Goal: Task Accomplishment & Management: Use online tool/utility

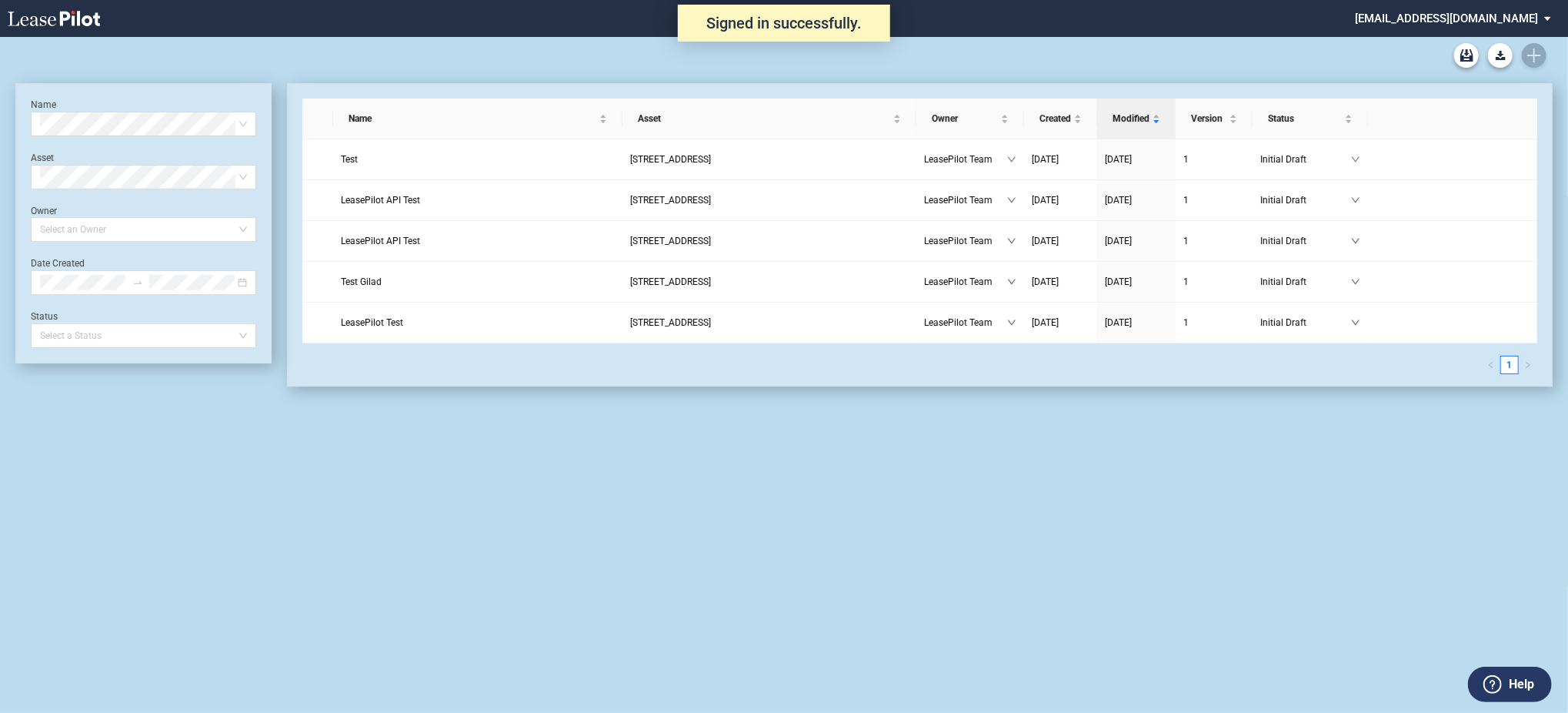
click at [1455, 22] on md-select "[EMAIL_ADDRESS][DOMAIN_NAME] Super Admin Area Admin Area Settings Sign Out" at bounding box center [1458, 18] width 211 height 35
click at [1453, 36] on div "Super Admin Area" at bounding box center [1470, 41] width 86 height 16
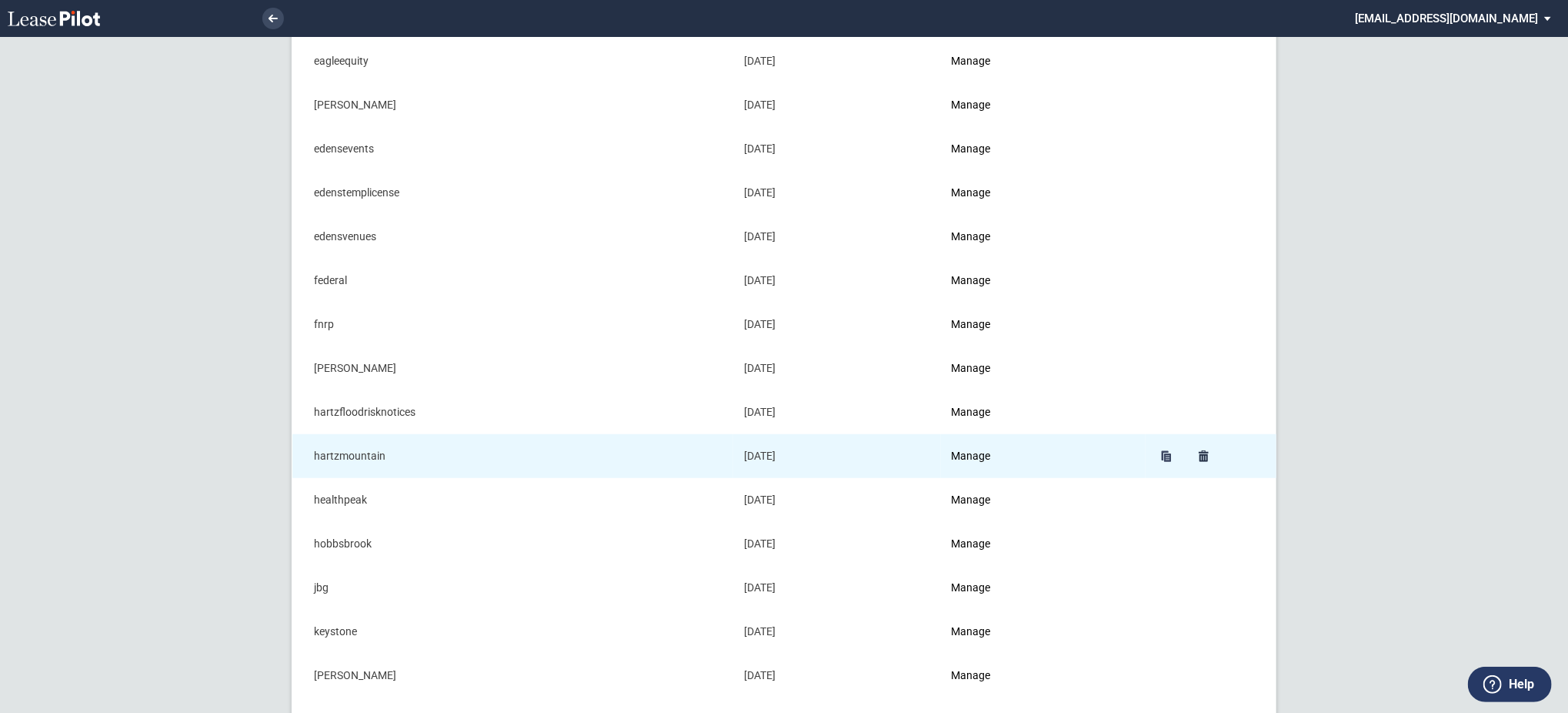
scroll to position [615, 0]
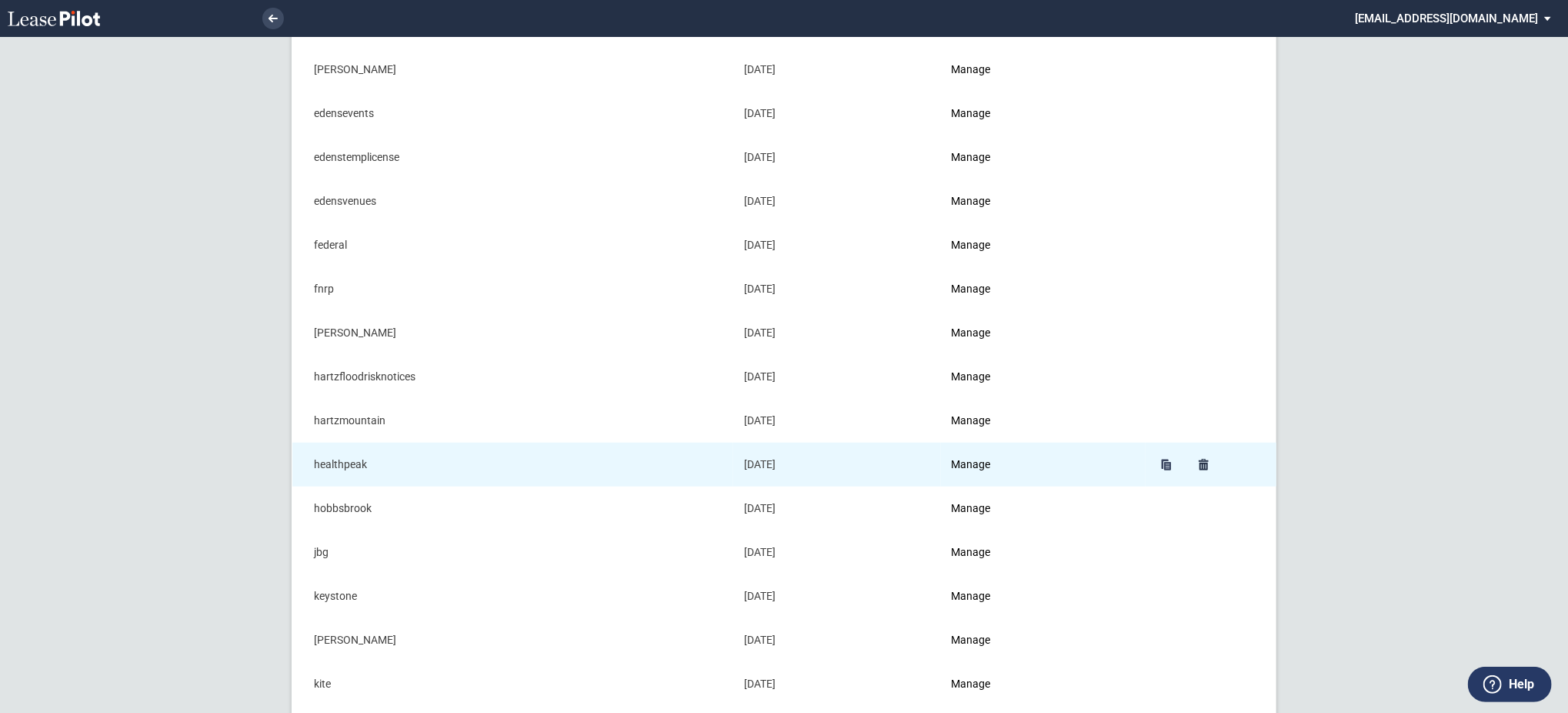
click at [980, 471] on link "Manage" at bounding box center [971, 463] width 40 height 12
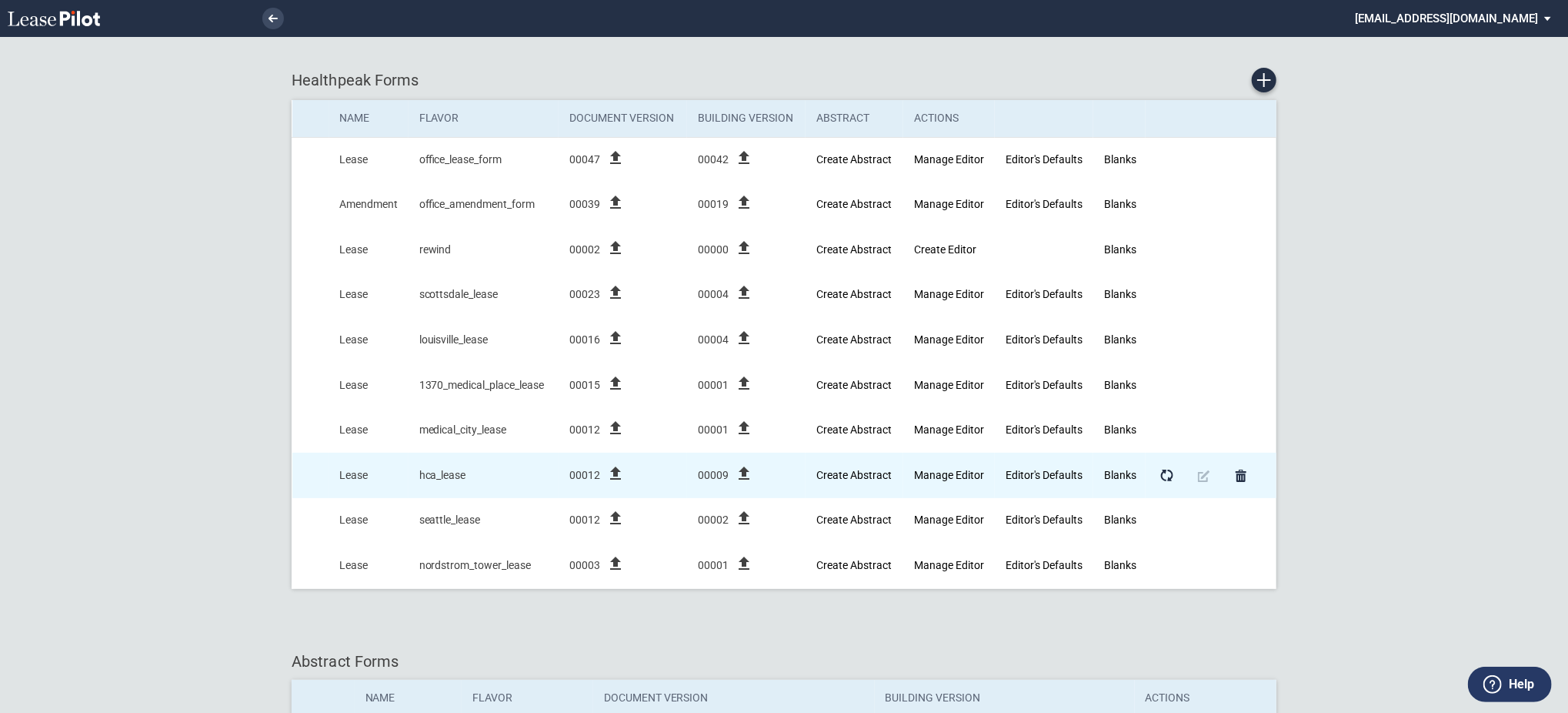
click at [621, 478] on icon "file_upload" at bounding box center [615, 473] width 18 height 18
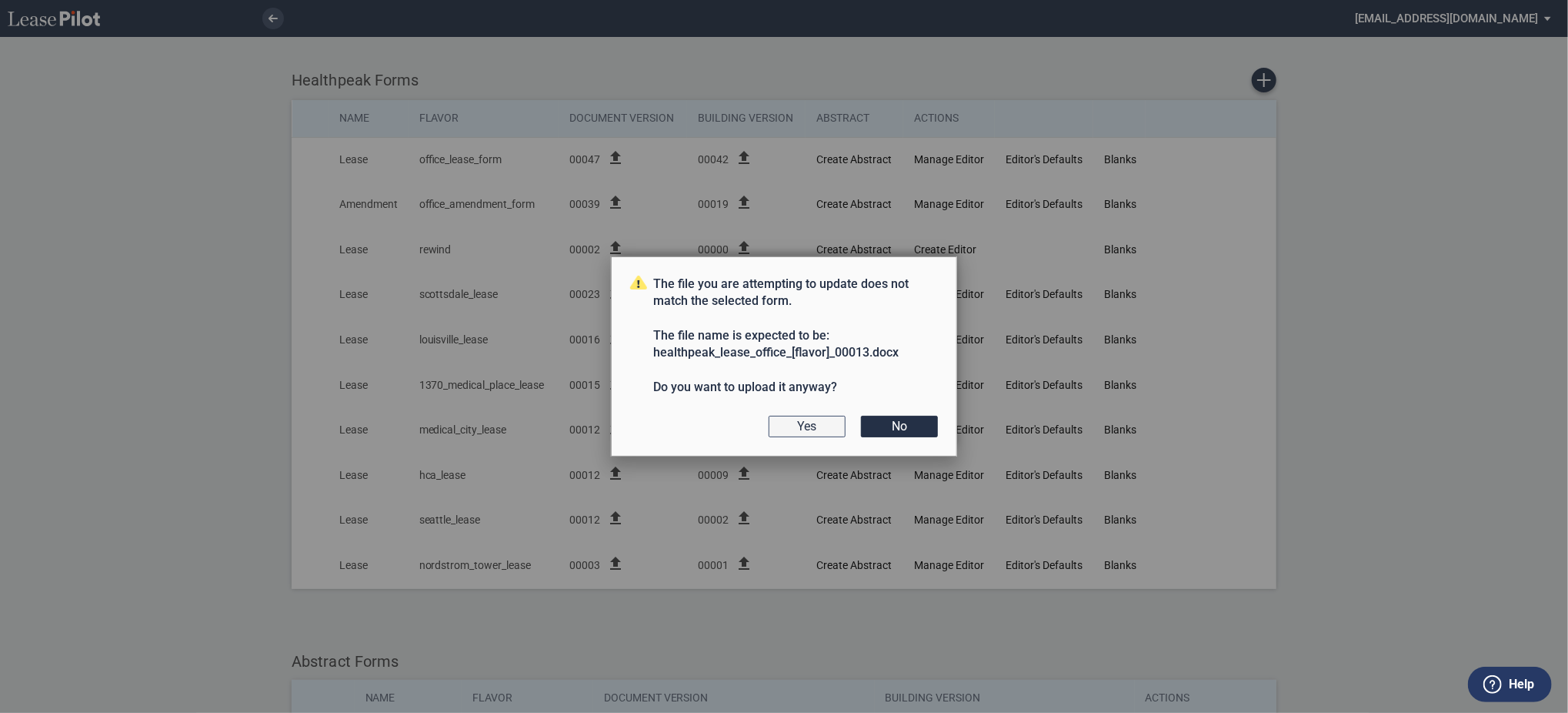
click at [821, 416] on div "The file you are attempting to update does not match the selected form. The fil…" at bounding box center [784, 356] width 346 height 201
click at [823, 428] on button "Yes" at bounding box center [807, 426] width 77 height 21
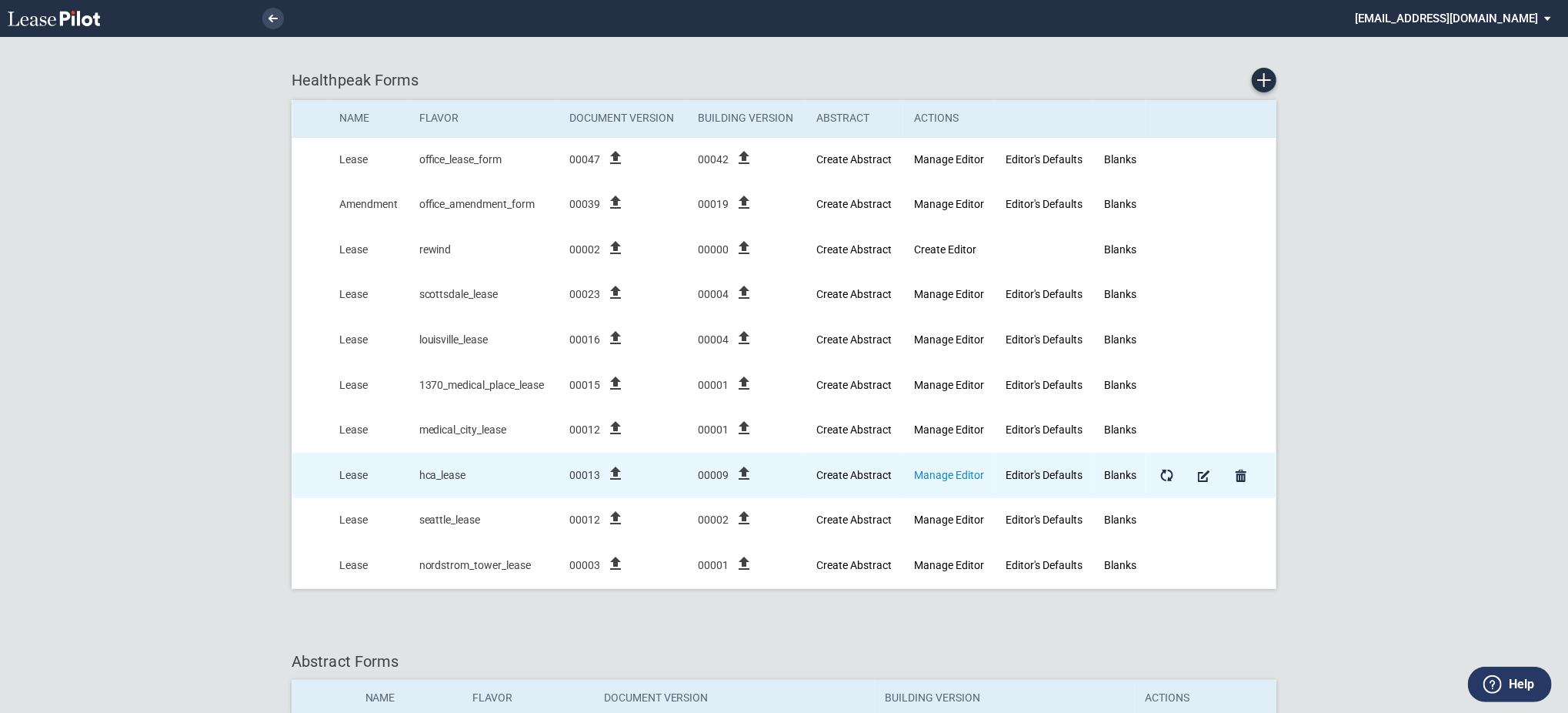
click at [947, 469] on link "Manage Editor" at bounding box center [949, 474] width 70 height 12
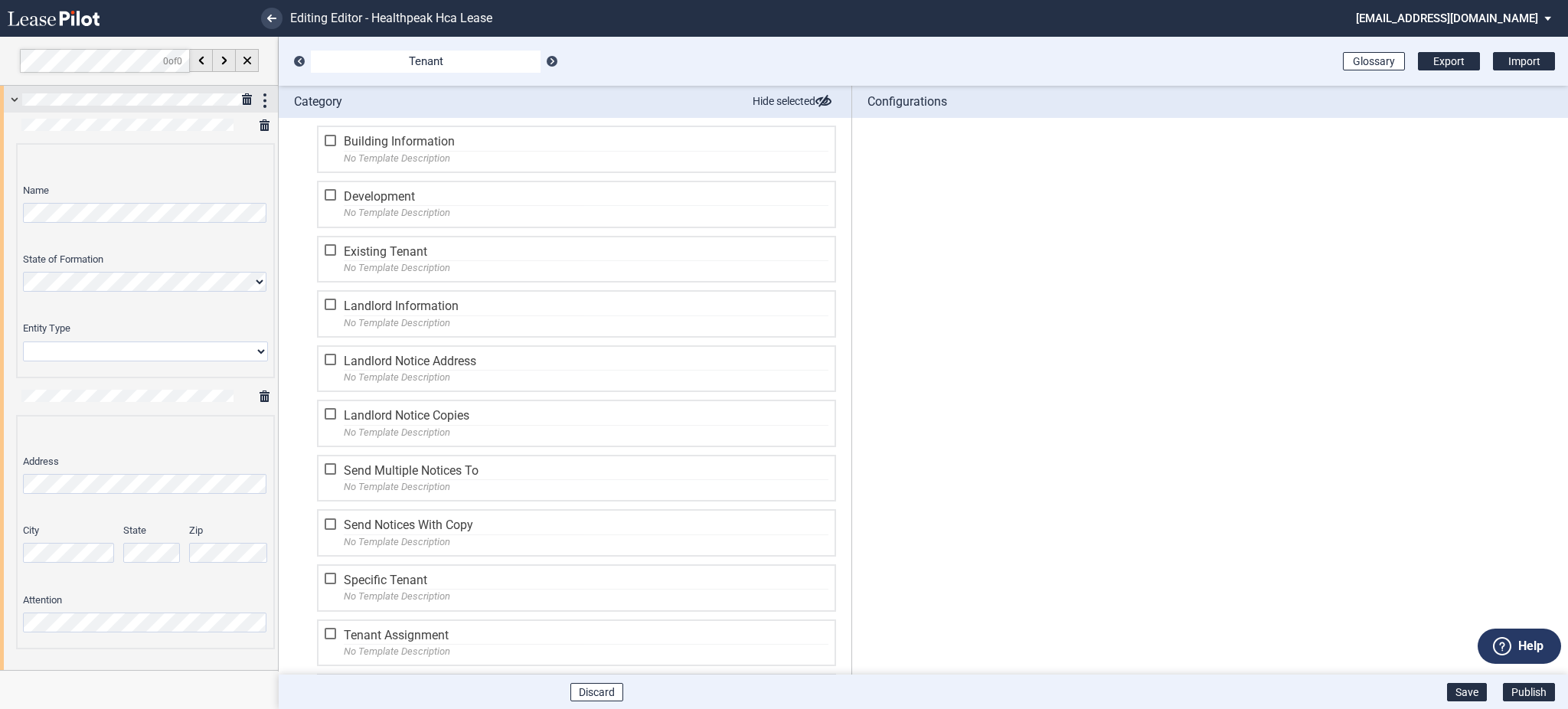
click at [6, 95] on div at bounding box center [138, 99] width 278 height 27
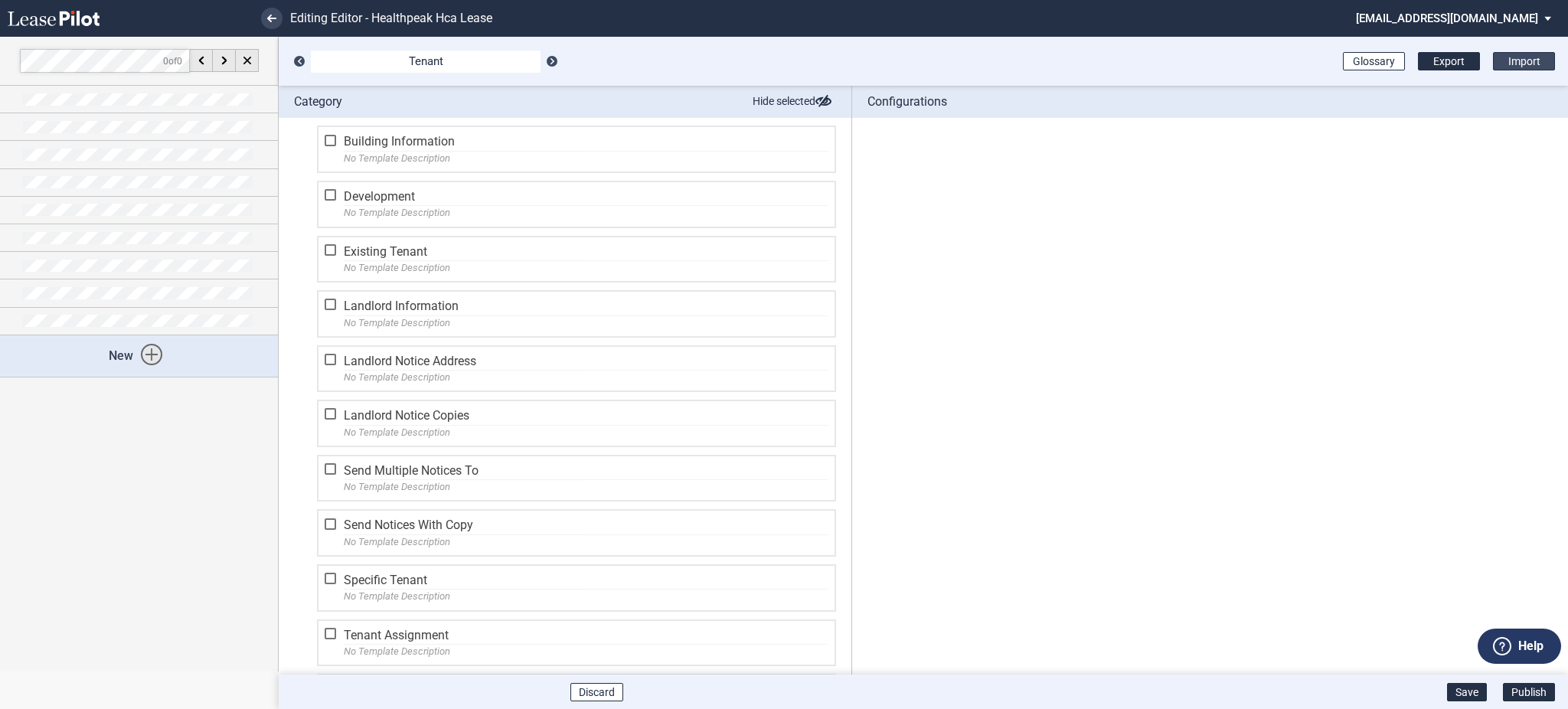
click at [1508, 64] on span "Import" at bounding box center [1524, 60] width 32 height 12
click at [5, 212] on div at bounding box center [138, 210] width 278 height 27
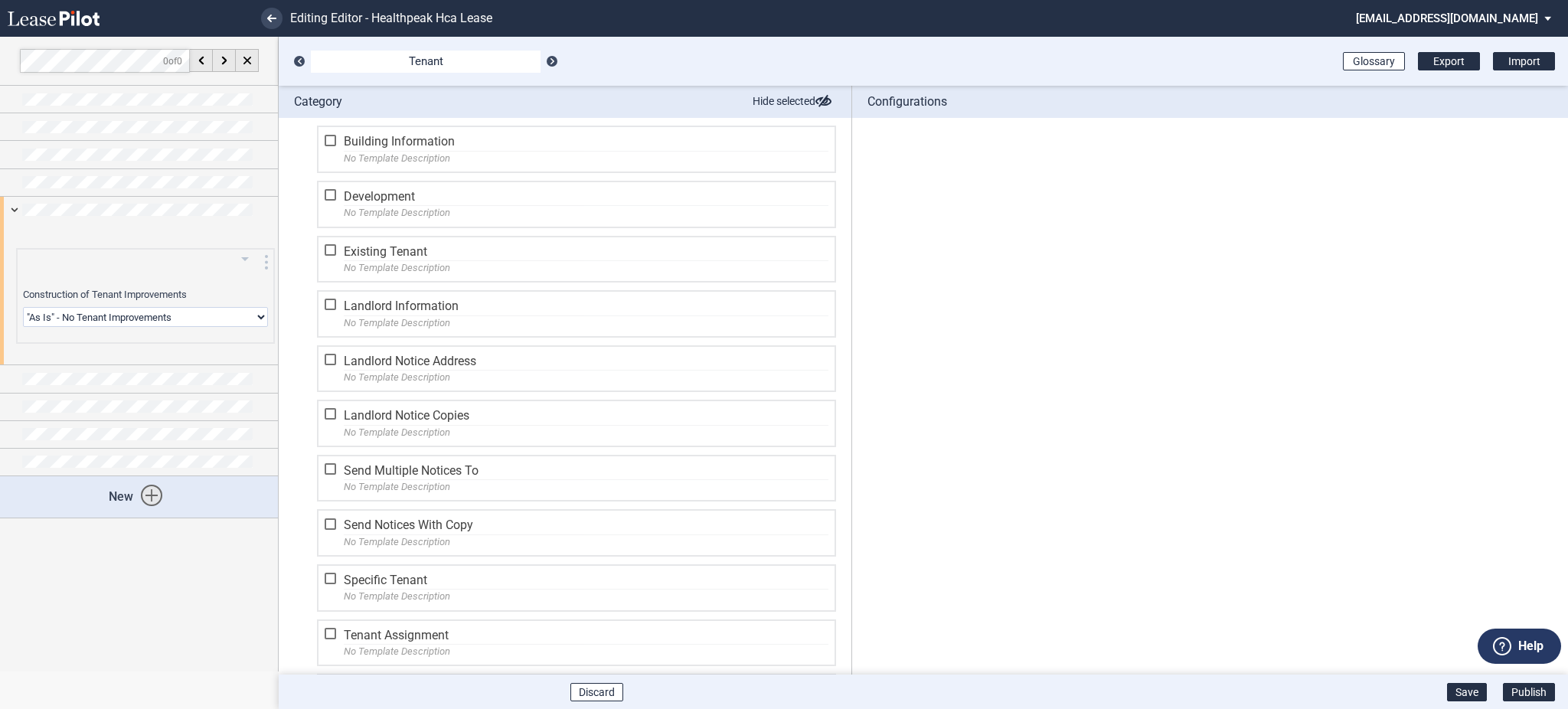
click at [27, 315] on select "Landlord Constructs Tenant Improvements Tenant Constructs Tenant Improvements "…" at bounding box center [145, 317] width 245 height 20
select select "landlord"
click at [23, 307] on select "Landlord Constructs Tenant Improvements Tenant Constructs Tenant Improvements "…" at bounding box center [145, 317] width 245 height 20
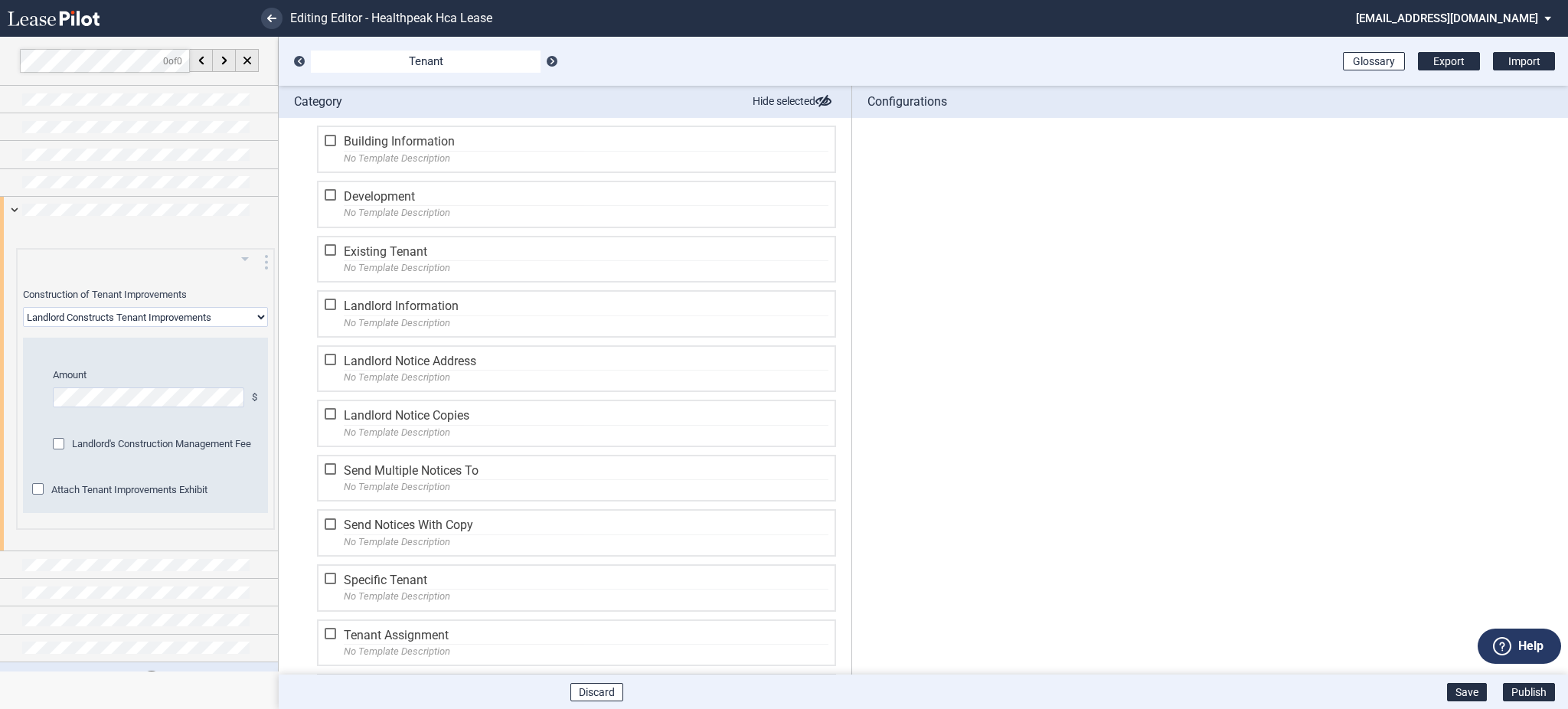
click at [86, 445] on span "Landlord's Construction Management Fee" at bounding box center [162, 443] width 180 height 12
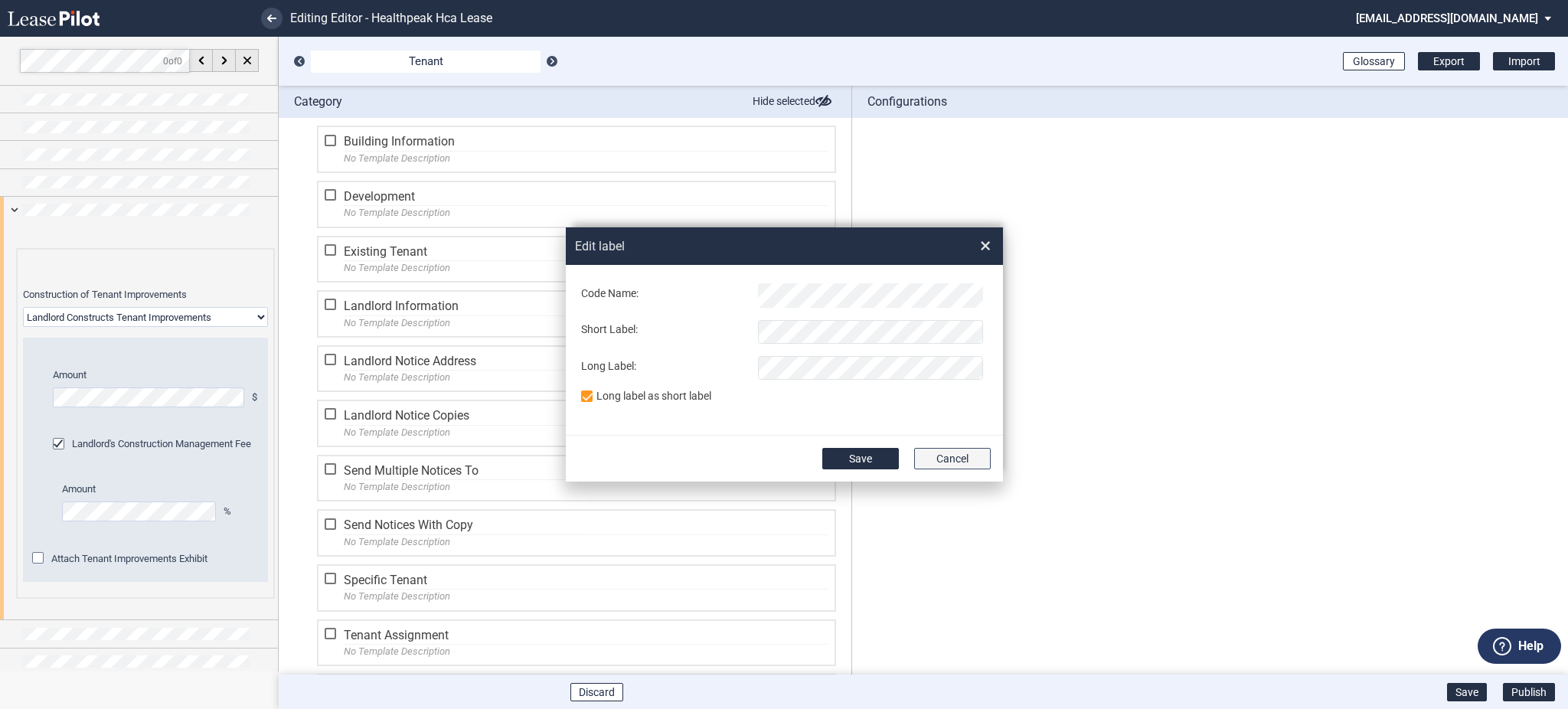
click at [947, 458] on button "Cancel" at bounding box center [953, 458] width 77 height 21
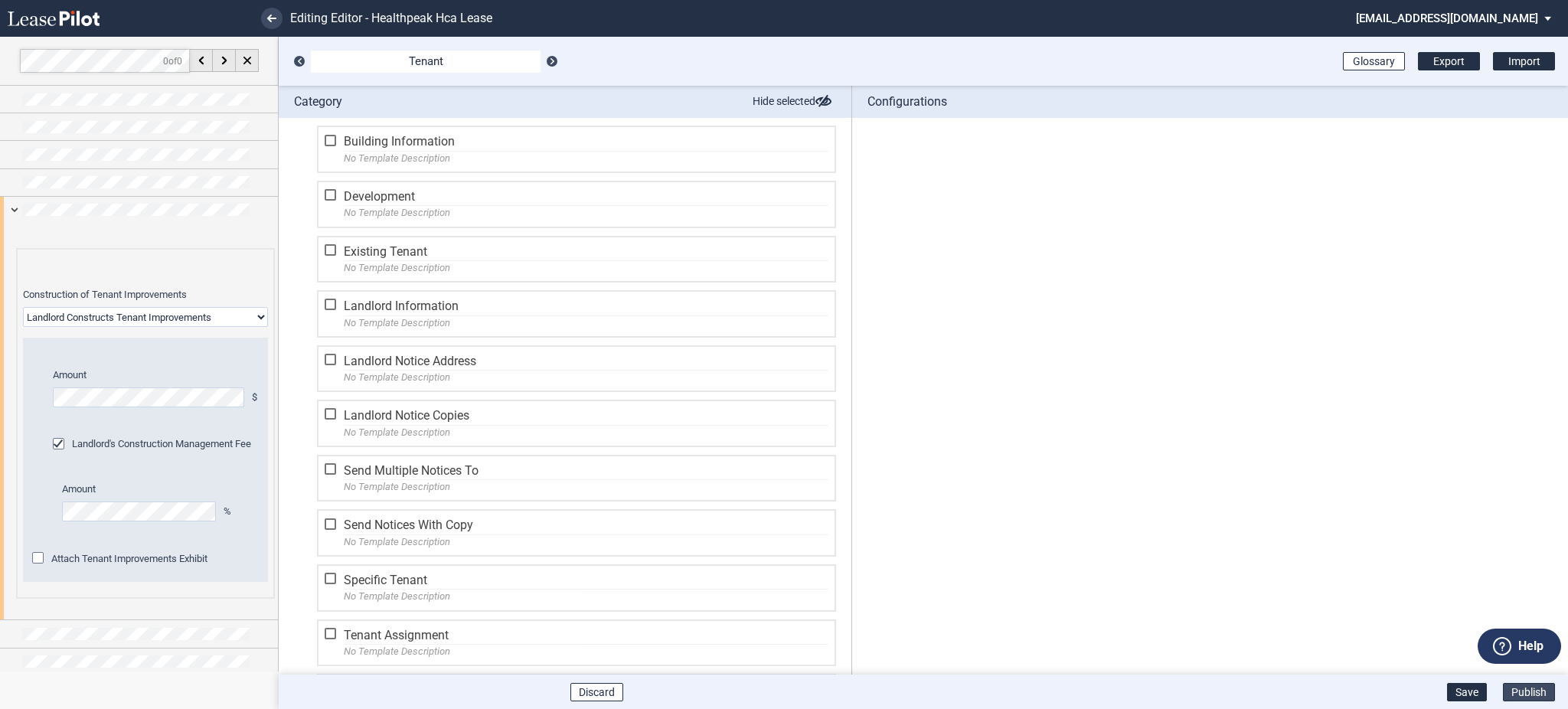
click at [1525, 694] on button "Publish" at bounding box center [1529, 692] width 52 height 18
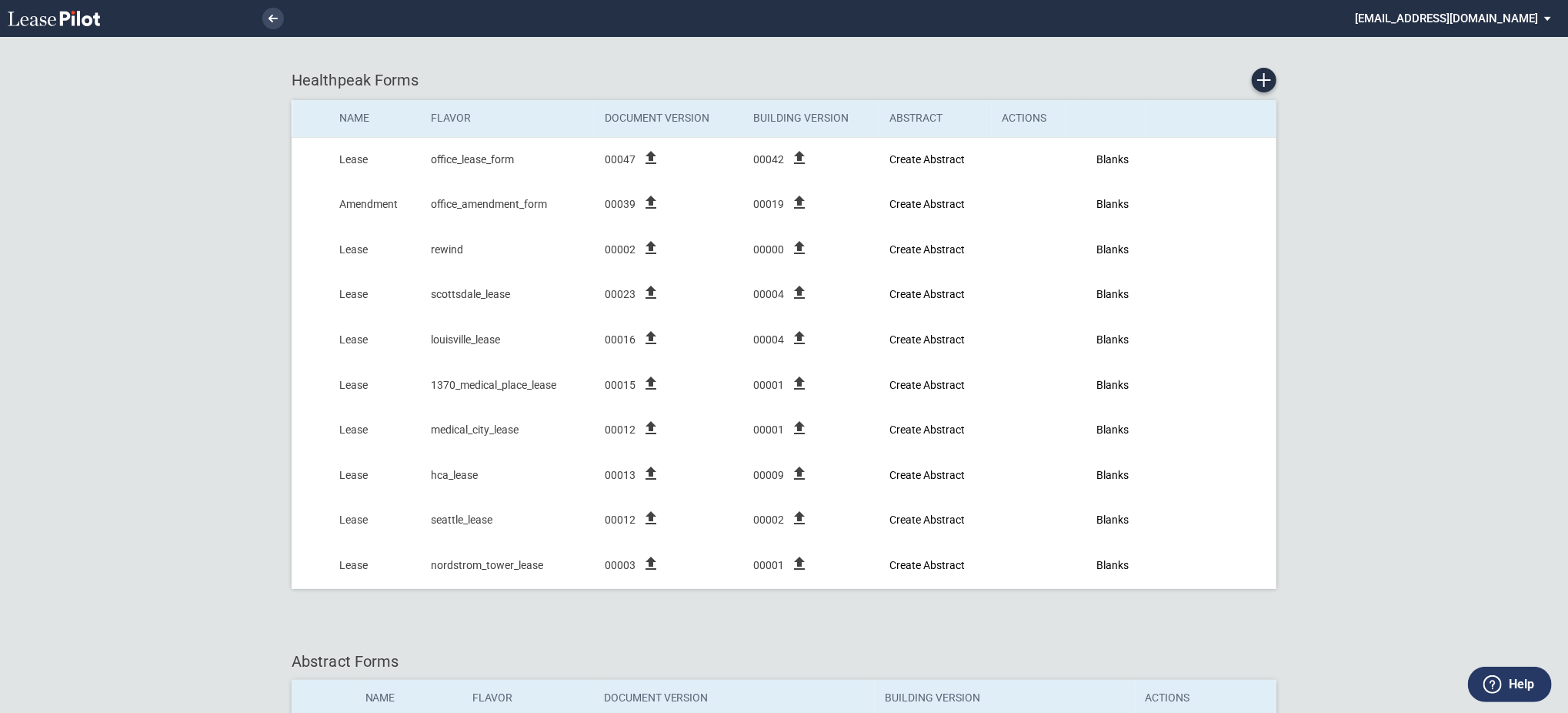
click at [1460, 20] on md-select "[EMAIL_ADDRESS][DOMAIN_NAME] Super Admin Area Admin Area Settings Sign Out" at bounding box center [1458, 18] width 211 height 35
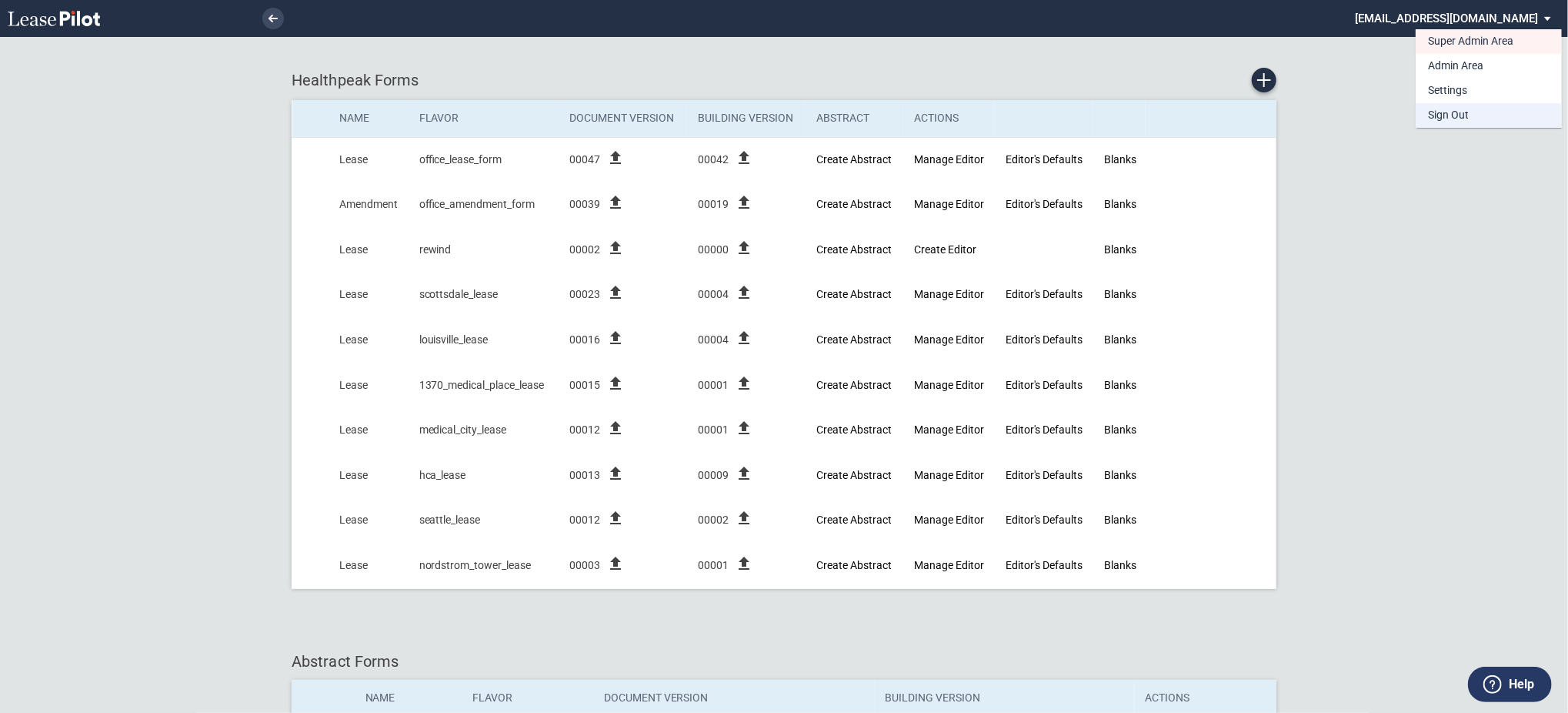
click at [1444, 110] on div "Sign Out" at bounding box center [1448, 115] width 41 height 16
